Goal: Task Accomplishment & Management: Manage account settings

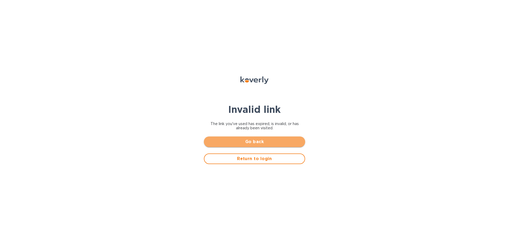
click at [256, 142] on span "Go back" at bounding box center [254, 141] width 93 height 6
click at [261, 141] on span "Go back" at bounding box center [254, 141] width 93 height 6
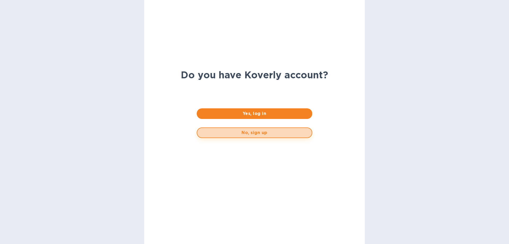
click at [248, 131] on span "No, sign up" at bounding box center [254, 132] width 106 height 6
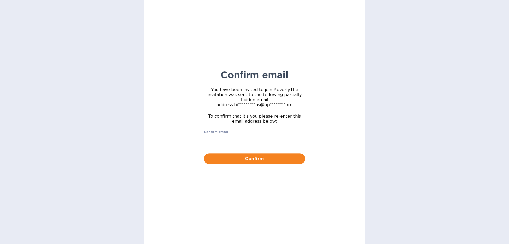
click at [247, 136] on input "Confirm email" at bounding box center [254, 138] width 101 height 8
type input "b"
type input "[PERSON_NAME][EMAIL_ADDRESS][DOMAIN_NAME]"
click at [244, 158] on span "Confirm" at bounding box center [254, 158] width 93 height 6
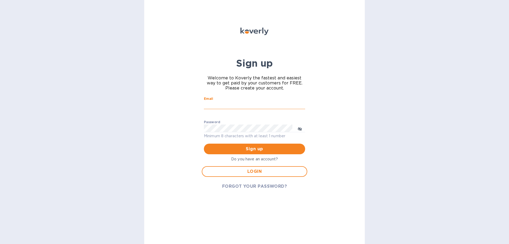
click at [252, 103] on input "Email" at bounding box center [254, 105] width 101 height 8
type input "binyomin.atlas@npcglobal.com"
click at [245, 151] on span "Sign up" at bounding box center [254, 149] width 93 height 6
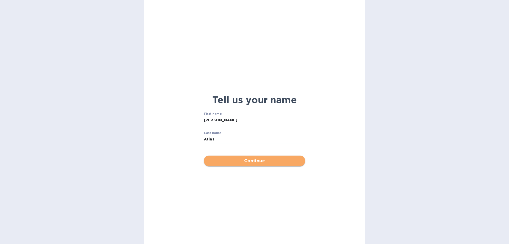
click at [264, 159] on span "Continue" at bounding box center [254, 160] width 93 height 6
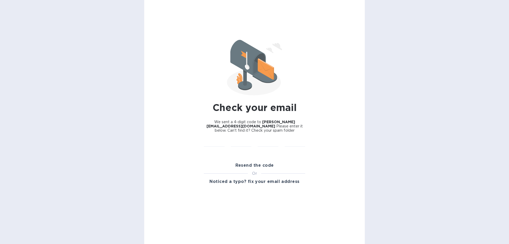
click at [252, 142] on div "​" at bounding box center [241, 145] width 27 height 21
click at [219, 143] on input "text" at bounding box center [214, 143] width 21 height 8
type input "8"
type input "2"
type input "4"
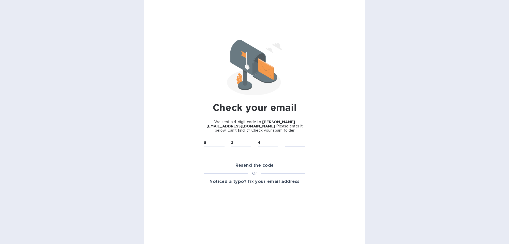
type input "5"
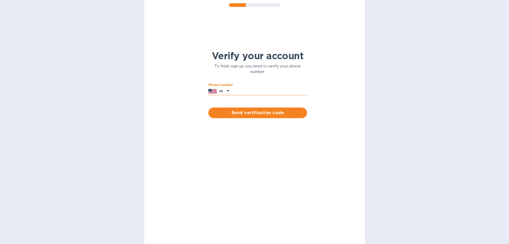
click at [255, 90] on input "text" at bounding box center [269, 91] width 76 height 8
type input "7322999671"
click at [257, 110] on span "Send verification code" at bounding box center [258, 112] width 90 height 6
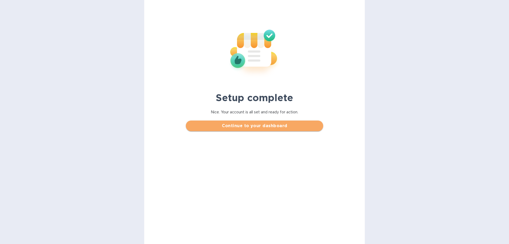
click at [261, 127] on span "Continue to your dashboard" at bounding box center [254, 125] width 129 height 6
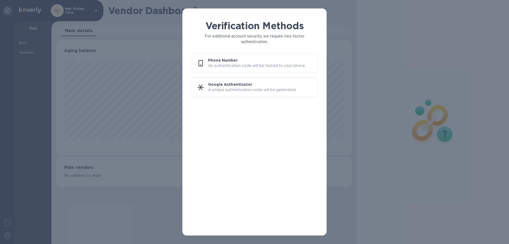
scroll to position [115, 295]
click at [245, 61] on p "Phone Number" at bounding box center [261, 60] width 106 height 5
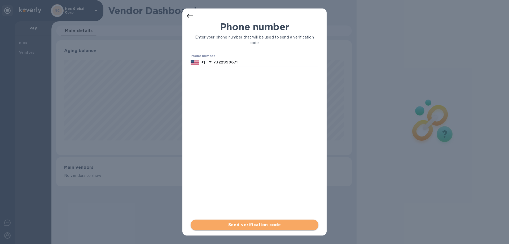
click at [244, 223] on span "Send verification code" at bounding box center [254, 224] width 119 height 6
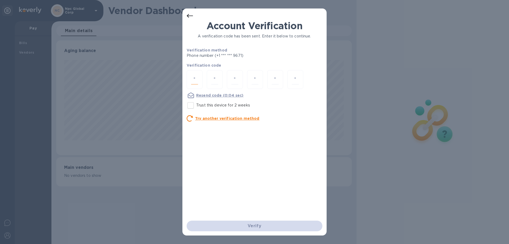
click at [195, 75] on input "number" at bounding box center [194, 79] width 7 height 10
type input "5"
type input "0"
type input "9"
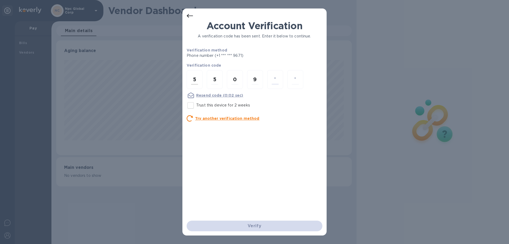
type input "0"
type input "7"
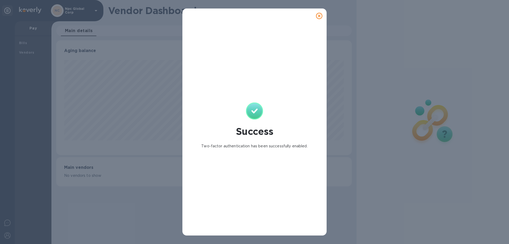
click at [319, 15] on icon at bounding box center [319, 16] width 6 height 6
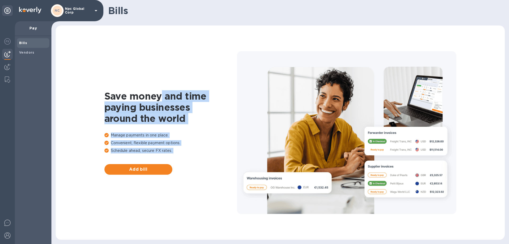
drag, startPoint x: 162, startPoint y: 31, endPoint x: 292, endPoint y: 62, distance: 134.0
click at [292, 62] on div "Save money and time paying businesses around the world Manage payments in one p…" at bounding box center [280, 132] width 438 height 203
click at [29, 51] on b "Vendors" at bounding box center [26, 52] width 15 height 4
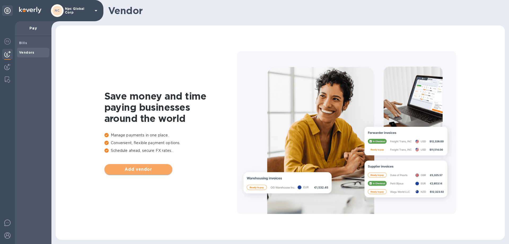
click at [144, 173] on button "Add vendor" at bounding box center [138, 169] width 68 height 11
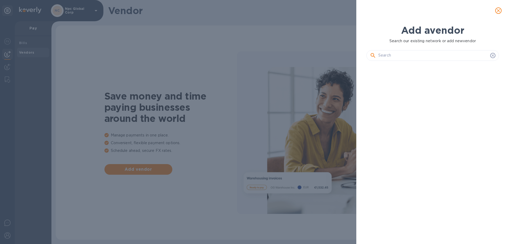
scroll to position [161, 135]
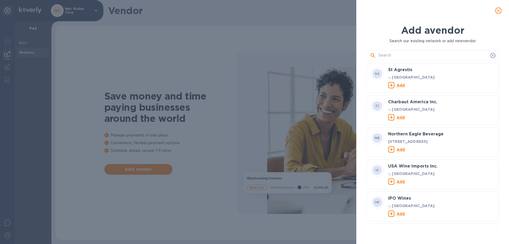
click at [445, 56] on input "text" at bounding box center [433, 55] width 110 height 8
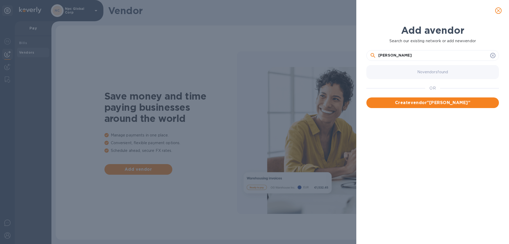
click at [423, 53] on input "[PERSON_NAME]" at bounding box center [433, 55] width 110 height 8
type input "[PERSON_NAME] adhesive corp"
click at [432, 102] on span "Create vendor " [PERSON_NAME] adhesive corp "" at bounding box center [433, 102] width 124 height 6
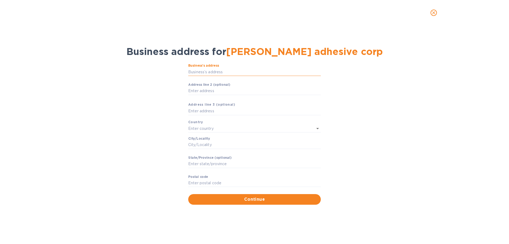
click at [284, 72] on input "Business’s аddress" at bounding box center [254, 72] width 133 height 8
type input "[STREET_ADDRESS][PERSON_NAME]"
type input "[GEOGRAPHIC_DATA]"
type input "Columbus"
type input "OH"
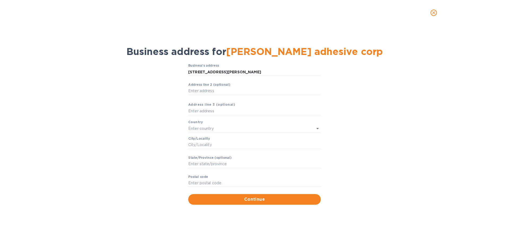
type input "43220"
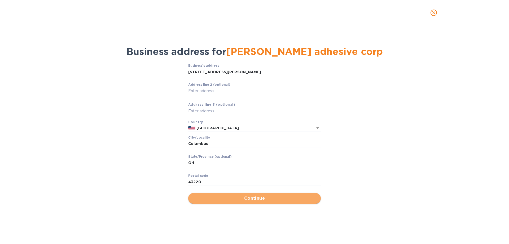
click at [261, 200] on span "Continue" at bounding box center [254, 198] width 124 height 6
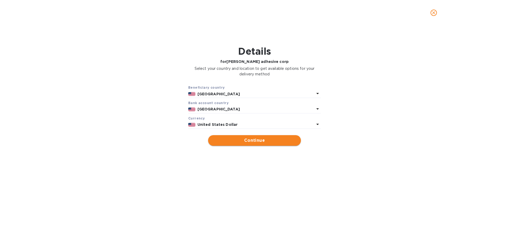
click at [241, 141] on span "Continue" at bounding box center [254, 140] width 84 height 6
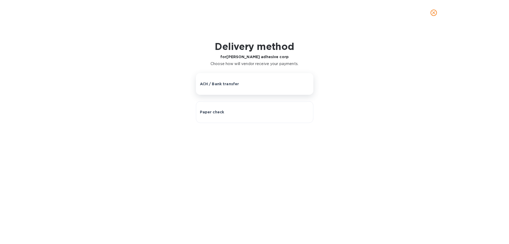
click at [238, 84] on p "ACH / Bank transfer" at bounding box center [219, 83] width 39 height 5
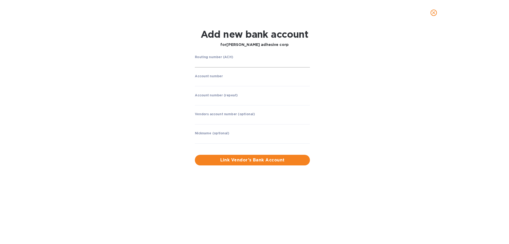
click at [242, 60] on input "string" at bounding box center [252, 63] width 115 height 8
click at [208, 64] on input "string" at bounding box center [252, 63] width 115 height 8
type input "113011258"
click at [236, 83] on input "string" at bounding box center [252, 82] width 115 height 8
type input "5797197034"
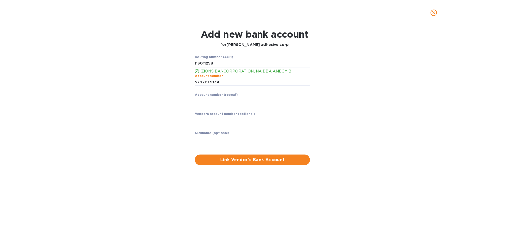
click at [235, 101] on input "string" at bounding box center [252, 101] width 115 height 8
type input "5797197034"
click at [236, 119] on input "text" at bounding box center [252, 120] width 115 height 8
click at [250, 138] on input "text" at bounding box center [252, 139] width 115 height 8
type input "[PERSON_NAME]"
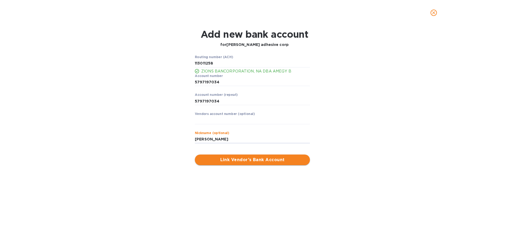
click at [243, 160] on span "Link Vendor’s Bank Account" at bounding box center [252, 159] width 107 height 6
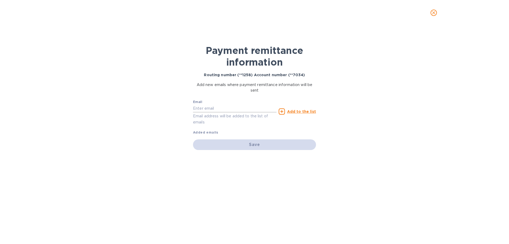
click at [218, 109] on input "text" at bounding box center [235, 108] width 84 height 8
type input "[EMAIL_ADDRESS][DOMAIN_NAME]"
click at [297, 112] on u "Add to the list" at bounding box center [301, 111] width 29 height 4
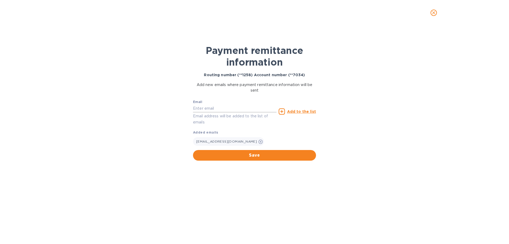
click at [233, 108] on input "text" at bounding box center [235, 108] width 84 height 8
type input "y"
type input "[PERSON_NAME][EMAIL_ADDRESS][DOMAIN_NAME]"
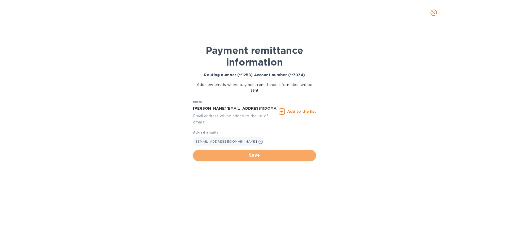
click at [237, 155] on span "Save" at bounding box center [254, 155] width 115 height 6
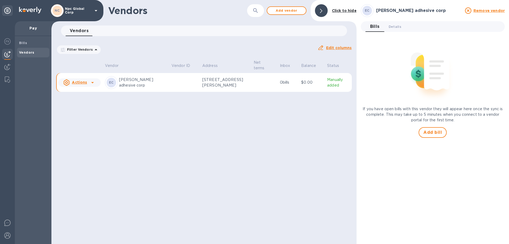
click at [178, 84] on td at bounding box center [184, 82] width 31 height 19
click at [395, 24] on span "Details 0" at bounding box center [395, 27] width 13 height 6
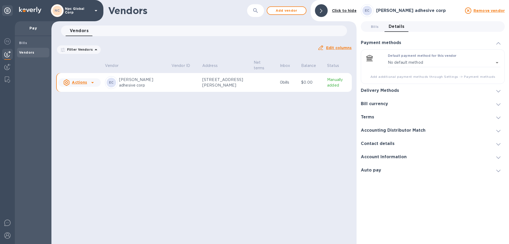
click at [394, 90] on h3 "Delivery Methods" at bounding box center [380, 90] width 38 height 5
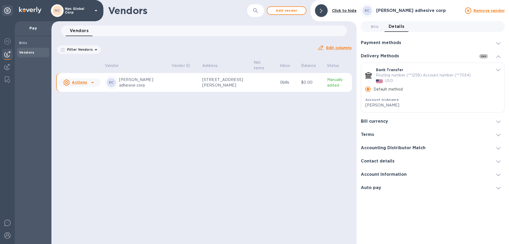
click at [484, 55] on icon "button" at bounding box center [483, 56] width 6 height 6
click at [497, 56] on div at bounding box center [254, 122] width 509 height 244
click at [498, 160] on span at bounding box center [498, 161] width 4 height 5
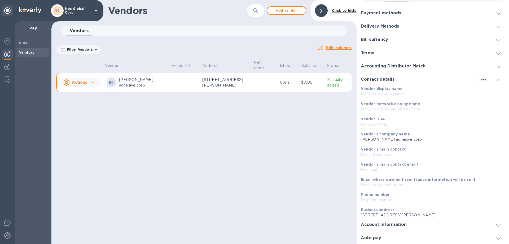
scroll to position [30, 0]
click at [493, 223] on div at bounding box center [498, 223] width 13 height 5
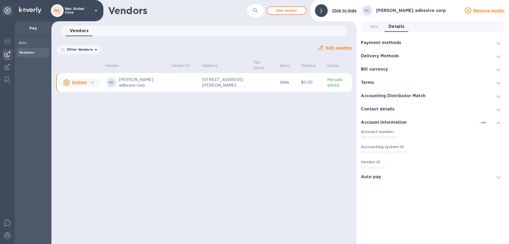
click at [497, 109] on icon at bounding box center [498, 109] width 4 height 2
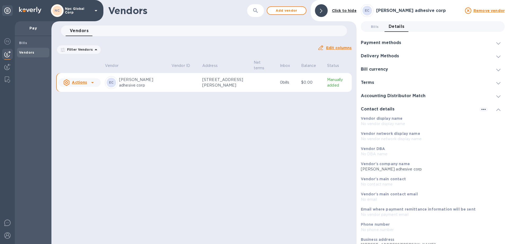
scroll to position [30, 0]
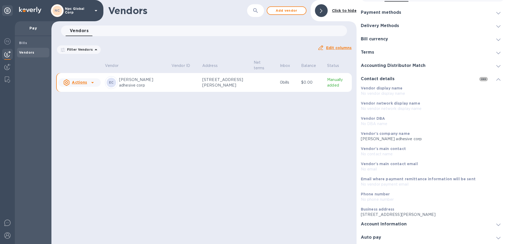
click at [482, 79] on icon "button" at bounding box center [483, 78] width 4 height 1
click at [488, 90] on p "Edit" at bounding box center [488, 89] width 8 height 5
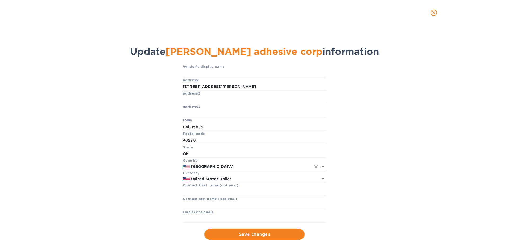
scroll to position [12, 0]
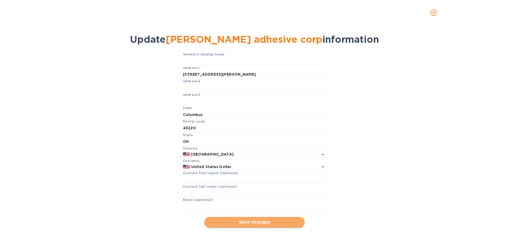
click at [254, 223] on span "Save changes" at bounding box center [255, 222] width 92 height 6
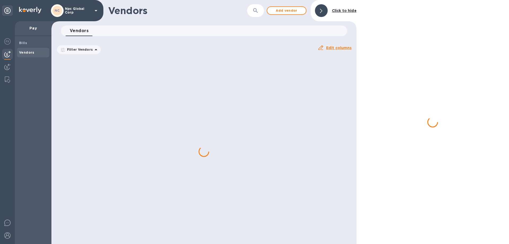
scroll to position [0, 0]
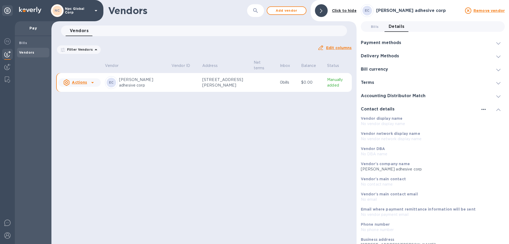
click at [481, 110] on icon "button" at bounding box center [483, 109] width 4 height 1
click at [489, 118] on p "Edit" at bounding box center [488, 119] width 8 height 5
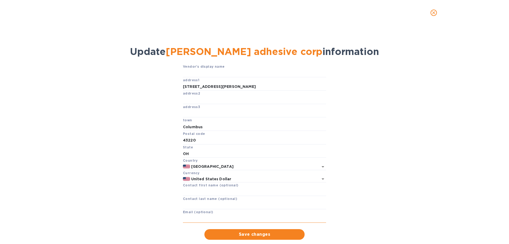
click at [250, 219] on input "text" at bounding box center [254, 218] width 143 height 8
click at [240, 219] on input "ar@" at bounding box center [254, 218] width 143 height 8
type input "a"
click at [433, 12] on icon "close" at bounding box center [433, 12] width 3 height 3
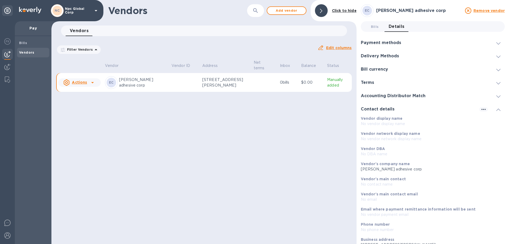
click at [496, 55] on span at bounding box center [498, 56] width 4 height 5
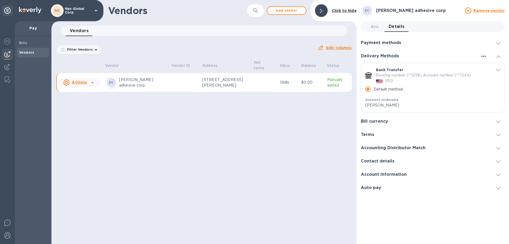
click at [497, 70] on icon "default-method" at bounding box center [498, 70] width 4 height 2
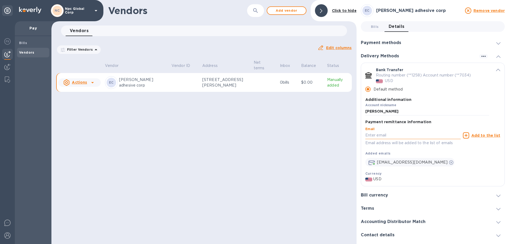
click at [418, 136] on input "default-method" at bounding box center [412, 135] width 95 height 8
type input "[PERSON_NAME][EMAIL_ADDRESS][DOMAIN_NAME]"
click at [487, 134] on u "Add to the list" at bounding box center [485, 135] width 29 height 4
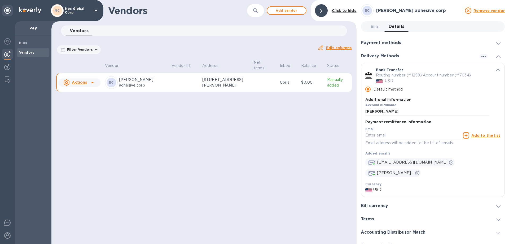
click at [81, 82] on u "Actions" at bounding box center [79, 82] width 15 height 4
click at [86, 105] on b "Add new bill" at bounding box center [85, 104] width 25 height 4
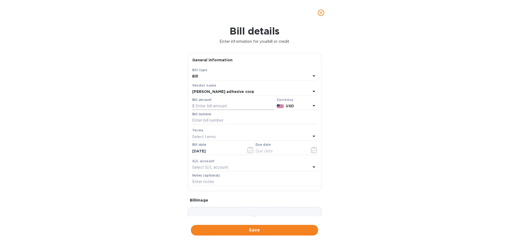
click at [242, 104] on input "text" at bounding box center [233, 106] width 82 height 8
click at [211, 106] on input "text" at bounding box center [233, 106] width 82 height 8
drag, startPoint x: 212, startPoint y: 104, endPoint x: 191, endPoint y: 106, distance: 20.5
click at [191, 106] on div "Bill amount $ 22,848" at bounding box center [233, 104] width 85 height 14
type input "24,383.95"
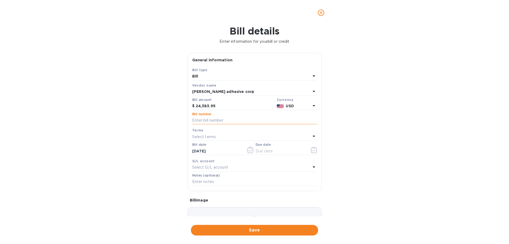
click at [213, 120] on input "text" at bounding box center [254, 120] width 125 height 8
click at [218, 120] on input "text" at bounding box center [254, 120] width 125 height 8
type input "121481"
click at [311, 150] on icon "button" at bounding box center [314, 150] width 6 height 6
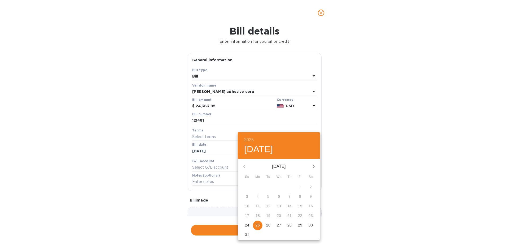
click at [257, 226] on p "25" at bounding box center [258, 224] width 4 height 5
type input "[DATE]"
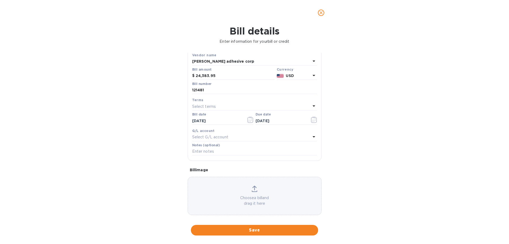
scroll to position [35, 0]
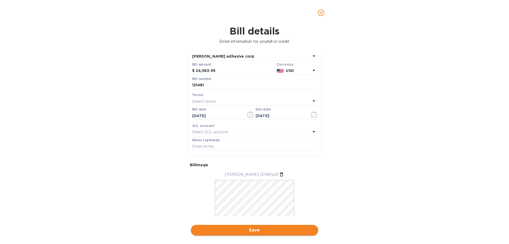
click at [256, 231] on span "Save" at bounding box center [254, 230] width 119 height 6
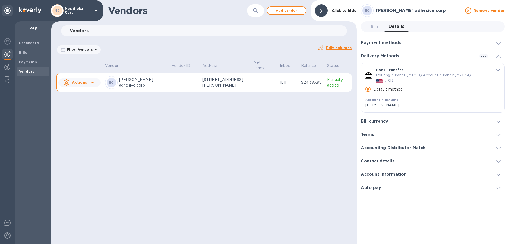
click at [85, 81] on u "Actions" at bounding box center [79, 82] width 15 height 4
click at [92, 105] on b "Add new bill" at bounding box center [85, 104] width 25 height 4
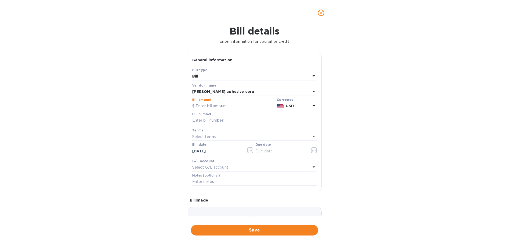
click at [218, 106] on input "text" at bounding box center [233, 106] width 82 height 8
click at [209, 103] on input "text" at bounding box center [233, 106] width 82 height 8
type input "24,020.21"
click at [208, 121] on input "text" at bounding box center [254, 120] width 125 height 8
type input "122204"
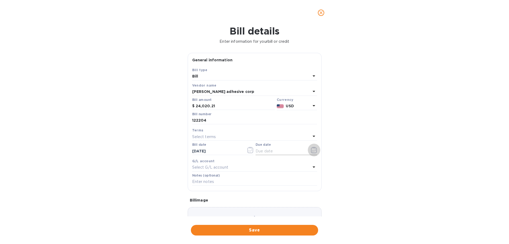
click at [311, 150] on icon "button" at bounding box center [314, 150] width 6 height 6
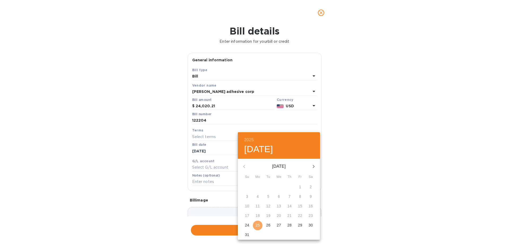
click at [256, 226] on p "25" at bounding box center [258, 224] width 4 height 5
type input "[DATE]"
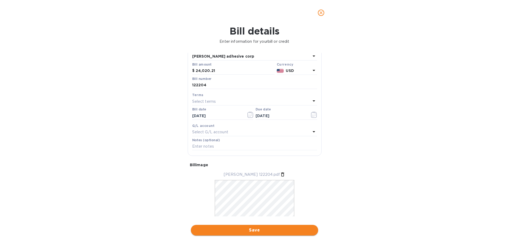
click at [255, 231] on span "Save" at bounding box center [254, 230] width 119 height 6
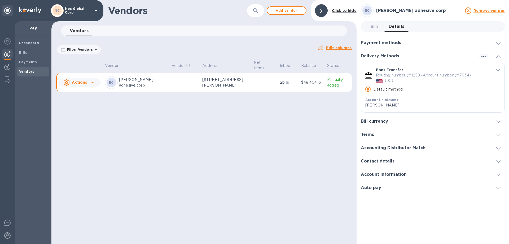
click at [84, 82] on u "Actions" at bounding box center [79, 82] width 15 height 4
click at [81, 83] on u "Actions" at bounding box center [79, 82] width 15 height 4
click at [83, 107] on div "Add new bill" at bounding box center [85, 104] width 27 height 8
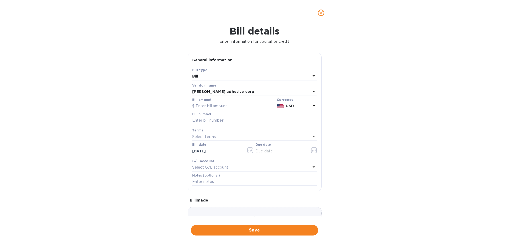
click at [217, 106] on input "text" at bounding box center [233, 106] width 82 height 8
type input "24,535.63"
click at [195, 118] on input "text" at bounding box center [254, 120] width 125 height 8
type input "123158"
click at [272, 153] on input "text" at bounding box center [281, 151] width 50 height 8
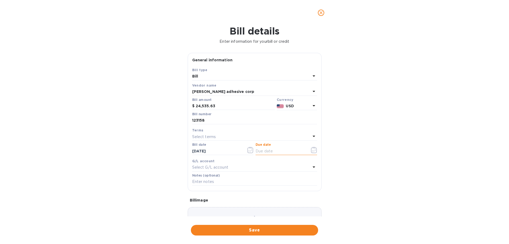
type input "[DATE]"
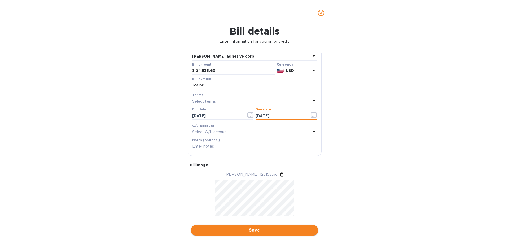
click at [261, 231] on span "Save" at bounding box center [254, 230] width 119 height 6
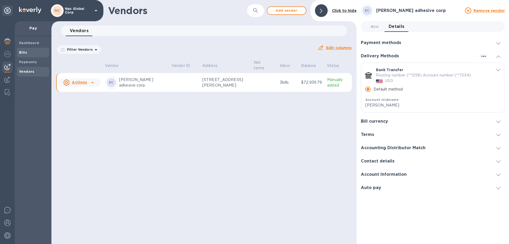
click at [22, 51] on b "Bills" at bounding box center [23, 52] width 8 height 4
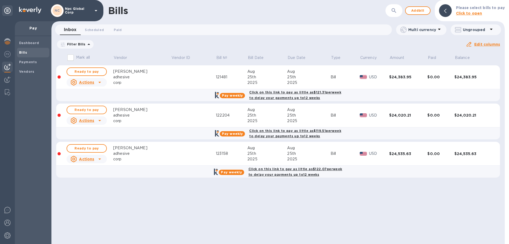
click at [71, 59] on input "Mark all" at bounding box center [70, 57] width 11 height 11
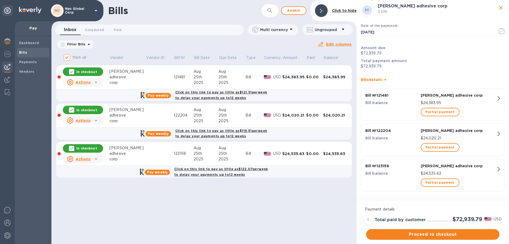
scroll to position [11, 0]
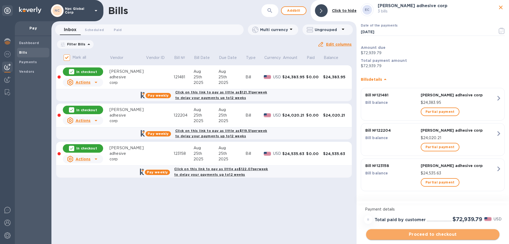
click at [442, 235] on span "Proceed to checkout" at bounding box center [432, 234] width 125 height 6
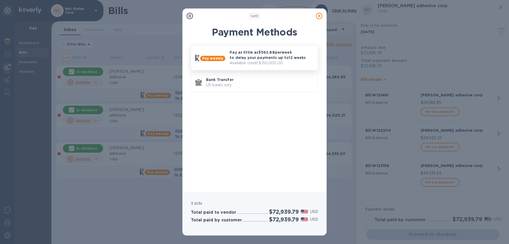
click at [260, 57] on p "Pay as little as $362.88 per week to delay your payments up to 12 weeks" at bounding box center [272, 55] width 84 height 11
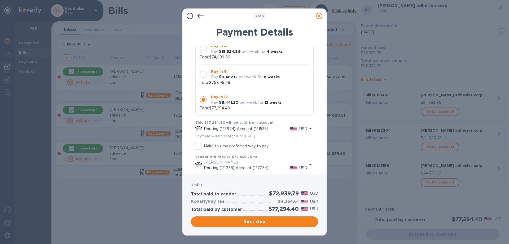
scroll to position [76, 0]
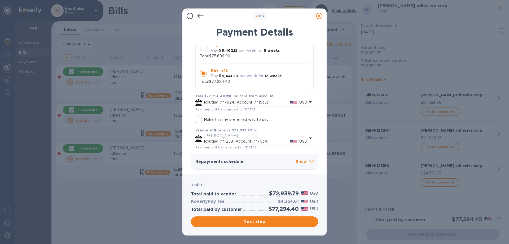
click at [296, 162] on p "Show" at bounding box center [305, 161] width 18 height 7
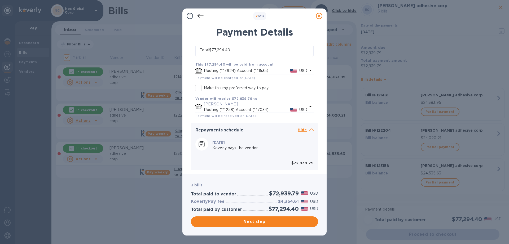
scroll to position [106, 0]
click at [200, 16] on icon at bounding box center [200, 16] width 6 height 6
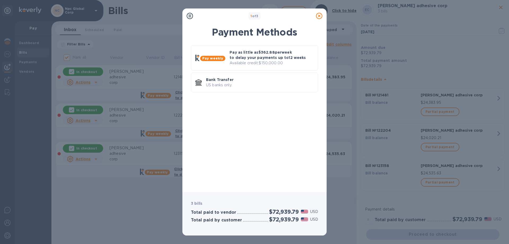
click at [319, 16] on icon at bounding box center [319, 16] width 6 height 6
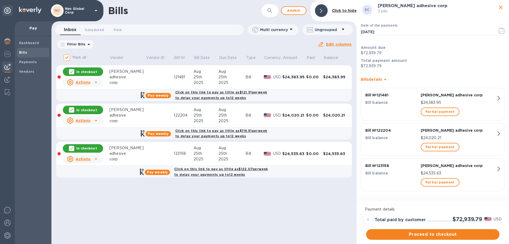
click at [498, 7] on icon "close" at bounding box center [501, 7] width 6 height 6
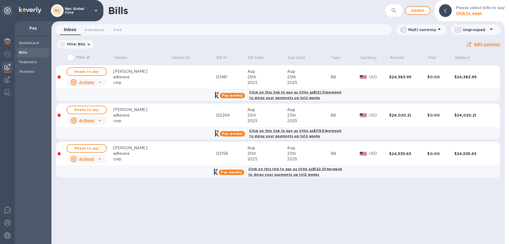
drag, startPoint x: 71, startPoint y: 58, endPoint x: 115, endPoint y: 63, distance: 45.0
click at [71, 58] on input "Mark all" at bounding box center [70, 57] width 11 height 11
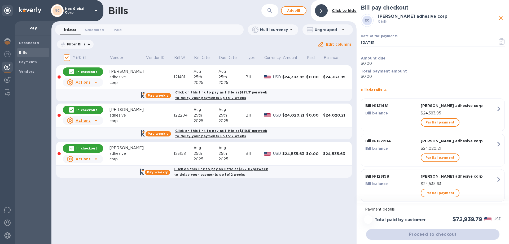
scroll to position [11, 0]
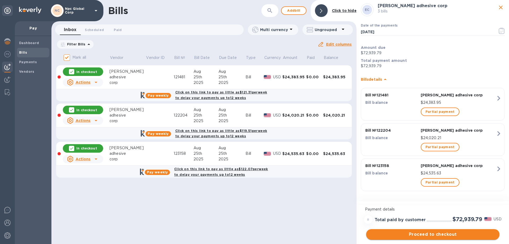
click at [420, 233] on span "Proceed to checkout" at bounding box center [432, 234] width 125 height 6
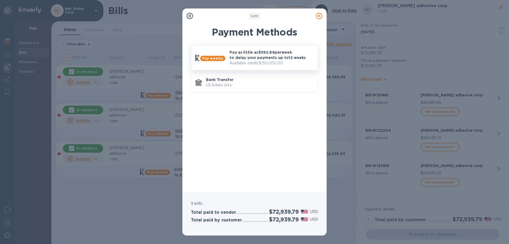
click at [248, 54] on p "Pay as little as $362.88 per week to delay your payments up to 12 weeks" at bounding box center [272, 55] width 84 height 11
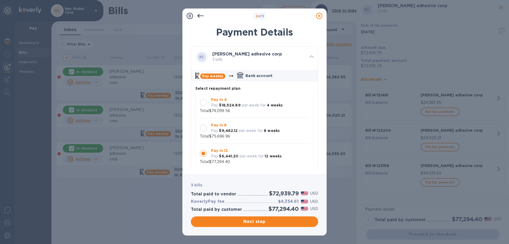
scroll to position [0, 0]
click at [319, 17] on icon at bounding box center [319, 16] width 6 height 6
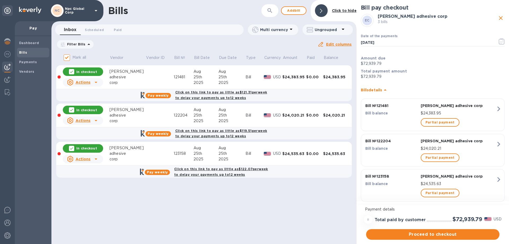
drag, startPoint x: 497, startPoint y: 17, endPoint x: 495, endPoint y: 23, distance: 5.4
click at [498, 17] on icon "close" at bounding box center [501, 18] width 6 height 6
checkbox input "false"
